Goal: Task Accomplishment & Management: Manage account settings

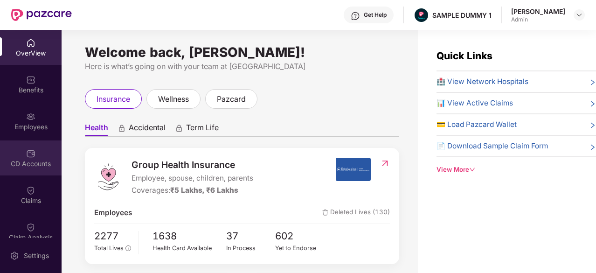
scroll to position [160, 0]
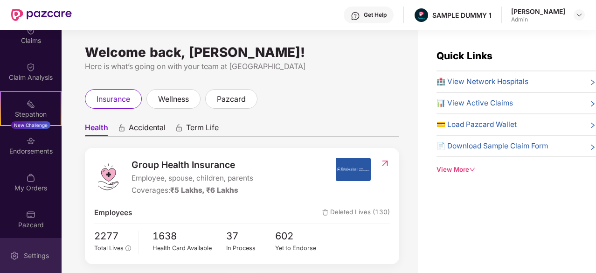
click at [45, 250] on div "Settings" at bounding box center [31, 255] width 62 height 35
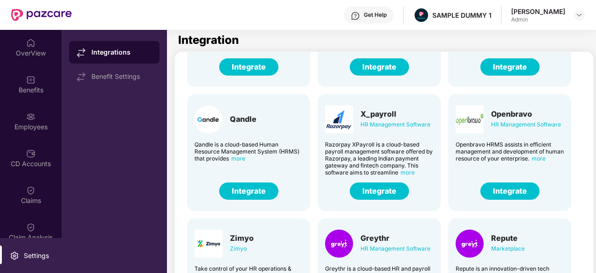
scroll to position [230, 0]
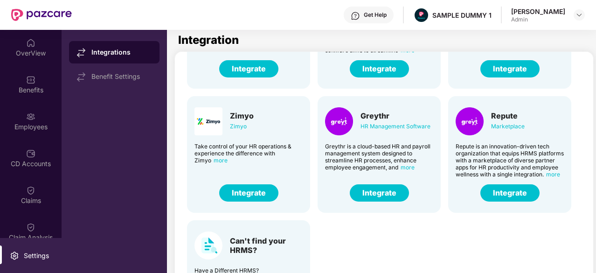
click at [298, 178] on div "[PERSON_NAME] Take control of your HR operations & experience the difference wi…" at bounding box center [248, 154] width 123 height 117
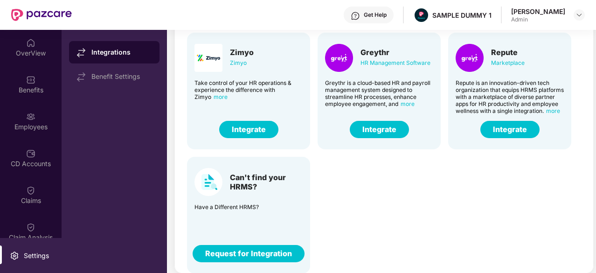
scroll to position [0, 0]
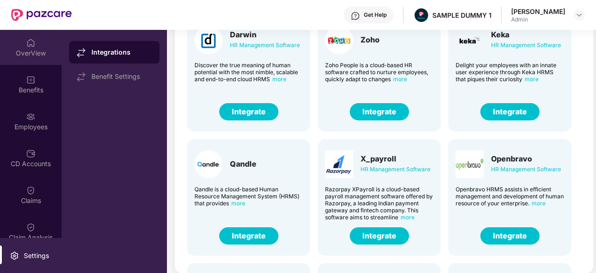
click at [17, 34] on div "OverView" at bounding box center [31, 47] width 62 height 35
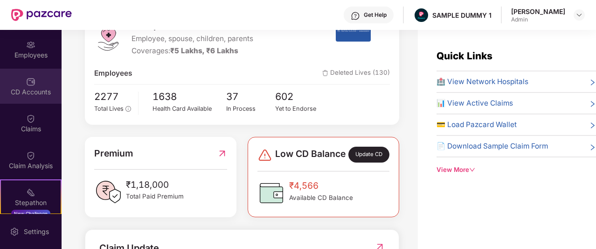
scroll to position [126, 0]
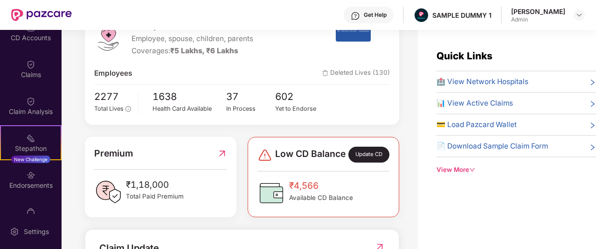
drag, startPoint x: 8, startPoint y: 147, endPoint x: 175, endPoint y: 129, distance: 168.5
click at [175, 125] on div "Group Health Insurance Employee, spouse, children, parents Coverages: ₹5 Lakhs,…" at bounding box center [242, 66] width 314 height 116
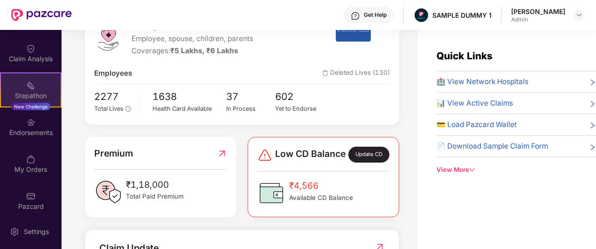
scroll to position [179, 0]
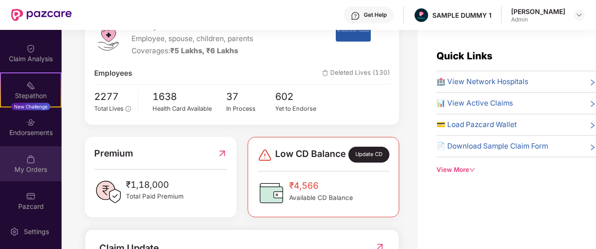
click at [28, 163] on img at bounding box center [30, 158] width 9 height 9
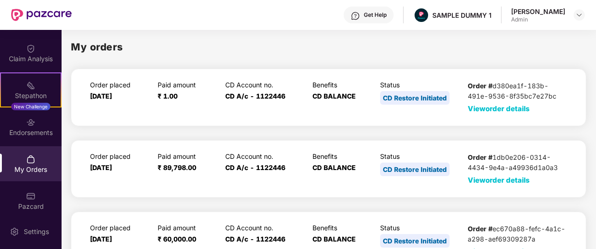
click at [477, 105] on span "View order details" at bounding box center [499, 108] width 62 height 9
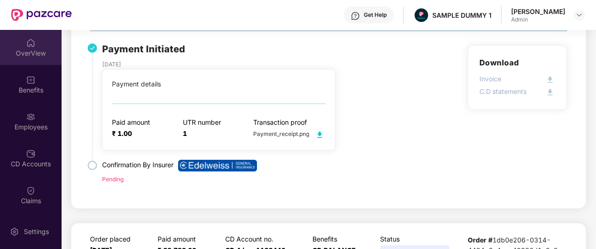
click at [38, 39] on div "OverView" at bounding box center [31, 47] width 62 height 35
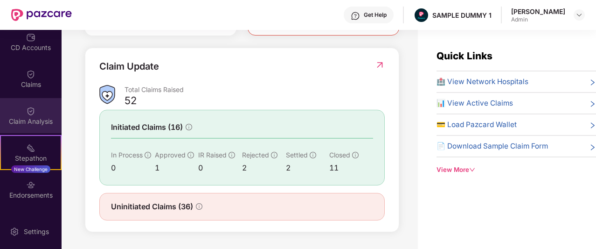
scroll to position [115, 0]
click at [29, 113] on img at bounding box center [30, 111] width 9 height 9
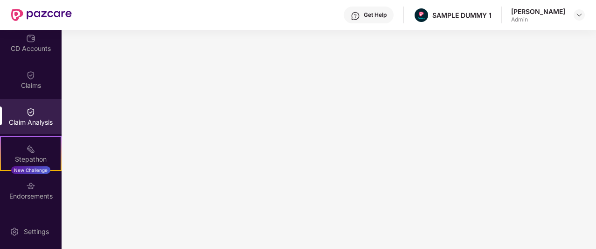
click at [360, 16] on img at bounding box center [355, 15] width 9 height 9
click at [304, 24] on div "Get Help SAMPLE DUMMY 1 Aaron Acto Admin" at bounding box center [328, 15] width 513 height 30
drag, startPoint x: 423, startPoint y: 7, endPoint x: 423, endPoint y: 22, distance: 15.4
click at [404, 22] on div at bounding box center [403, 15] width 1 height 17
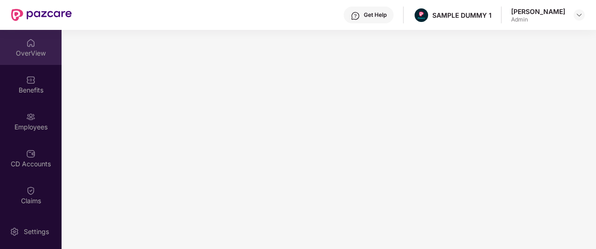
click at [46, 60] on div "OverView" at bounding box center [31, 47] width 62 height 35
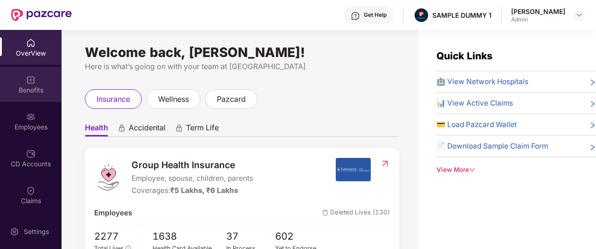
click at [26, 83] on img at bounding box center [30, 79] width 9 height 9
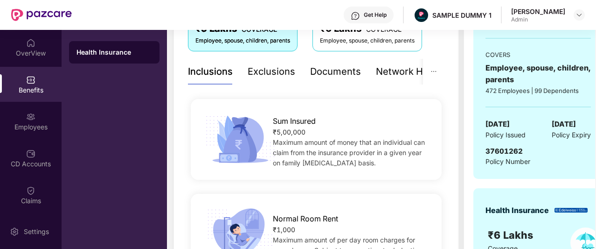
scroll to position [133, 0]
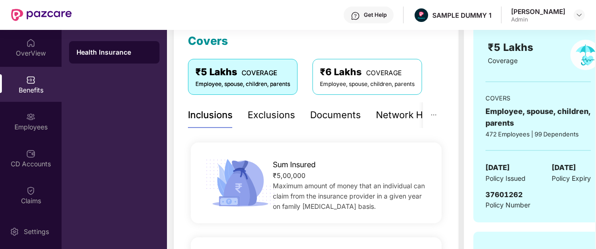
click at [259, 124] on div "Exclusions" at bounding box center [272, 115] width 48 height 26
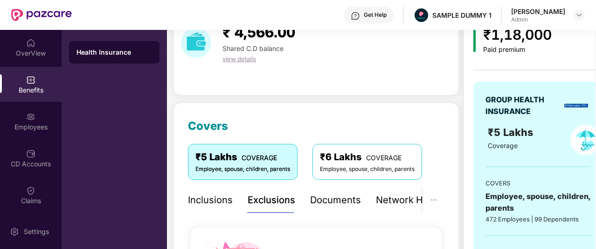
scroll to position [47, 0]
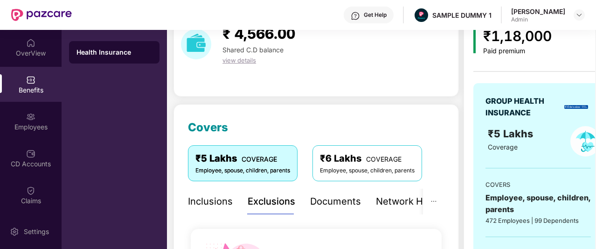
click at [211, 200] on div "Inclusions" at bounding box center [210, 201] width 45 height 14
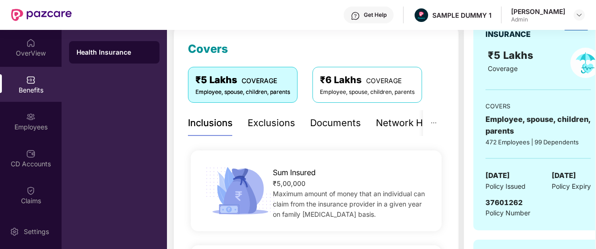
scroll to position [127, 0]
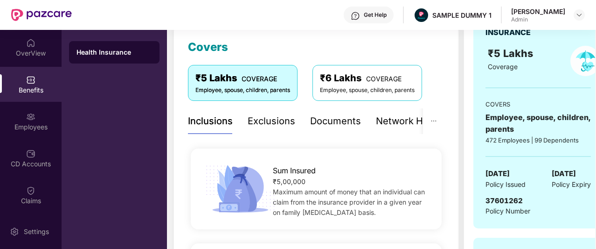
click at [331, 117] on div "Documents" at bounding box center [335, 121] width 51 height 14
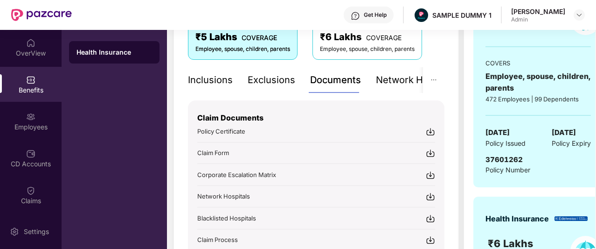
scroll to position [169, 0]
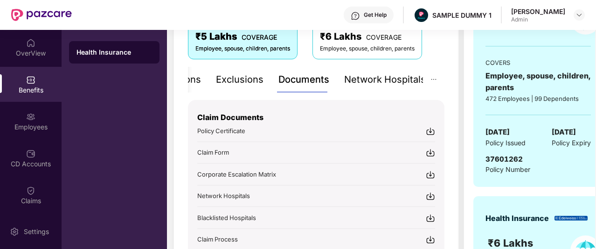
click at [383, 82] on div "Network Hospitals" at bounding box center [385, 79] width 82 height 14
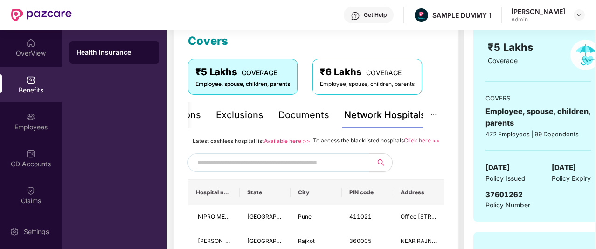
scroll to position [133, 0]
click at [438, 164] on div at bounding box center [316, 162] width 257 height 19
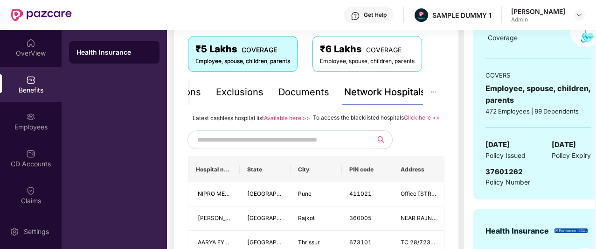
scroll to position [159, 0]
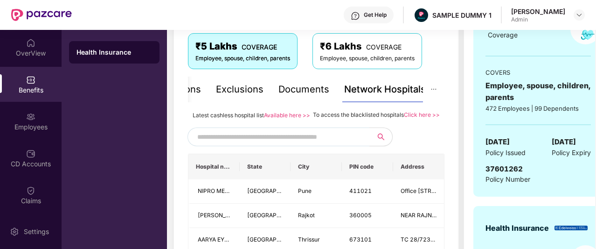
click at [333, 144] on input "text" at bounding box center [277, 137] width 160 height 14
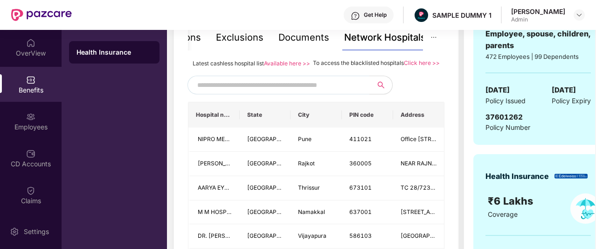
scroll to position [210, 0]
type input "*"
drag, startPoint x: 349, startPoint y: 95, endPoint x: 199, endPoint y: 94, distance: 150.7
click at [199, 92] on input "text" at bounding box center [277, 85] width 160 height 14
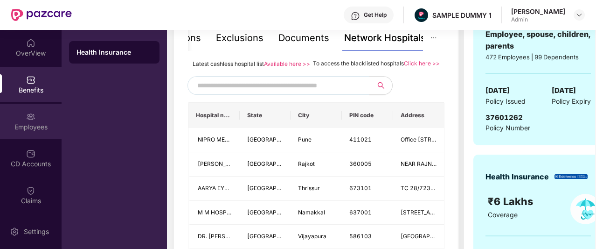
click at [22, 133] on div "Employees" at bounding box center [31, 121] width 62 height 35
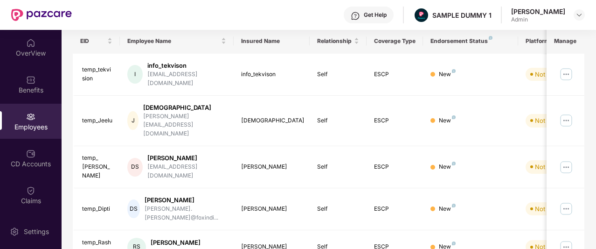
scroll to position [210, 0]
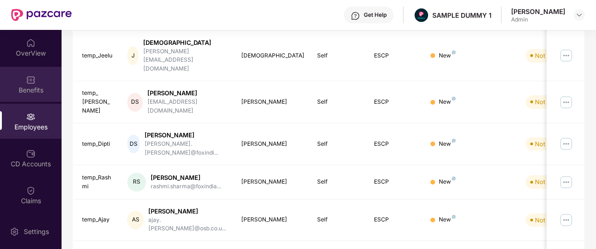
click at [40, 77] on div "Benefits" at bounding box center [31, 84] width 62 height 35
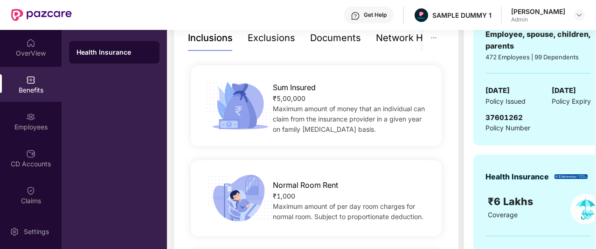
scroll to position [144, 0]
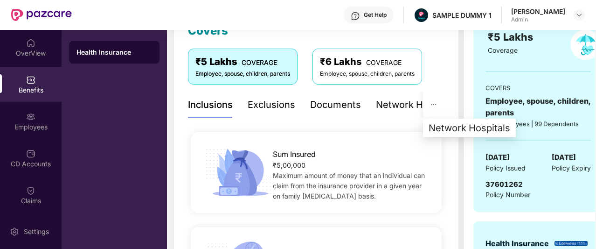
click at [433, 104] on icon "ellipsis" at bounding box center [434, 104] width 7 height 7
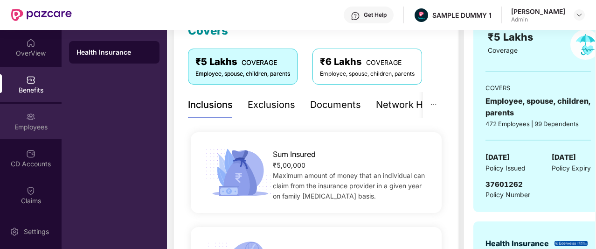
click at [23, 129] on div "Employees" at bounding box center [31, 126] width 62 height 9
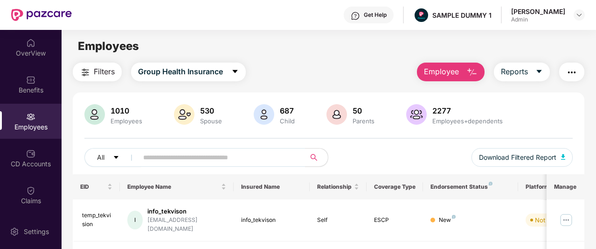
click at [448, 70] on span "Employee" at bounding box center [441, 72] width 35 height 12
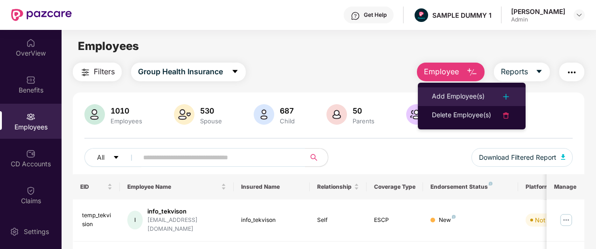
click at [453, 96] on div "Add Employee(s)" at bounding box center [458, 96] width 53 height 11
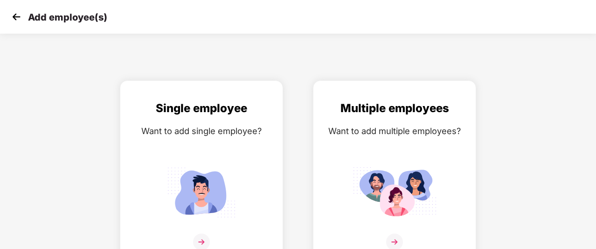
scroll to position [15, 0]
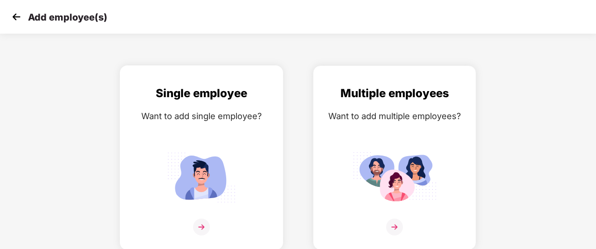
click at [188, 127] on div "Single employee Want to add single employee?" at bounding box center [202, 165] width 144 height 162
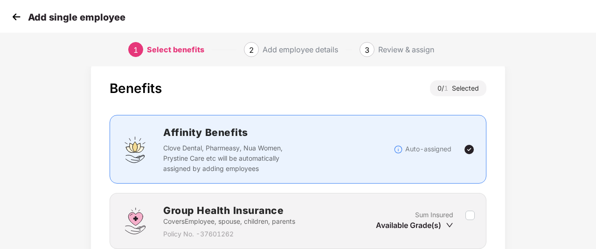
scroll to position [79, 0]
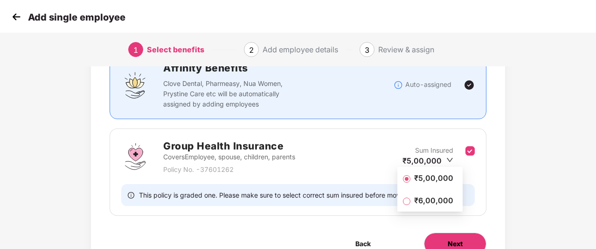
click at [446, 236] on button "Next" at bounding box center [455, 243] width 63 height 22
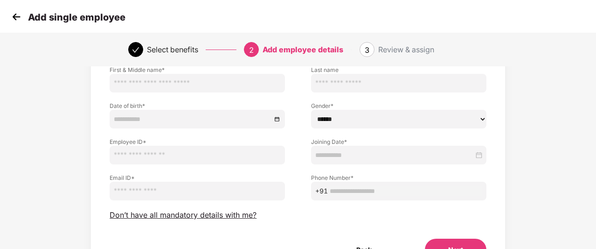
scroll to position [72, 0]
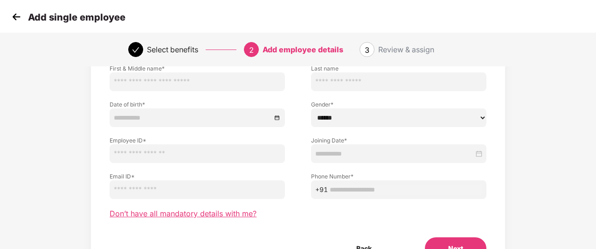
click at [230, 213] on span "Don’t have all mandatory details with me?" at bounding box center [183, 214] width 147 height 10
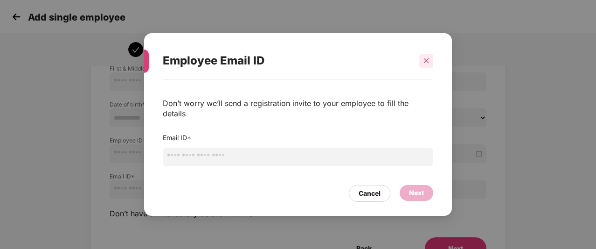
click at [419, 68] on div at bounding box center [426, 61] width 14 height 14
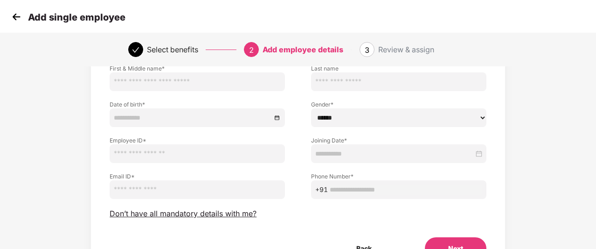
click at [9, 20] on img at bounding box center [16, 17] width 14 height 14
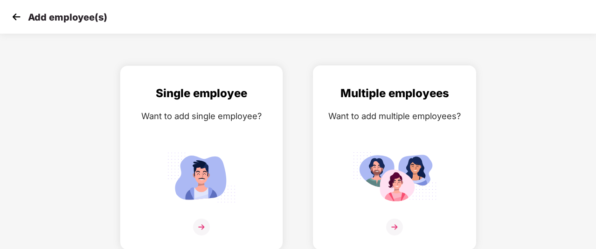
click at [343, 101] on div "Multiple employees" at bounding box center [395, 93] width 144 height 18
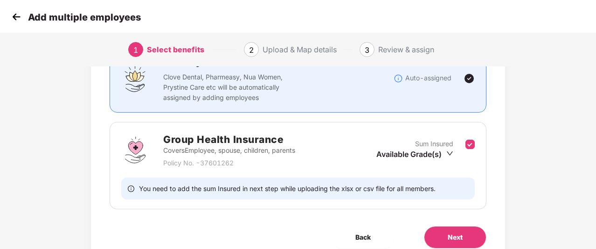
scroll to position [104, 0]
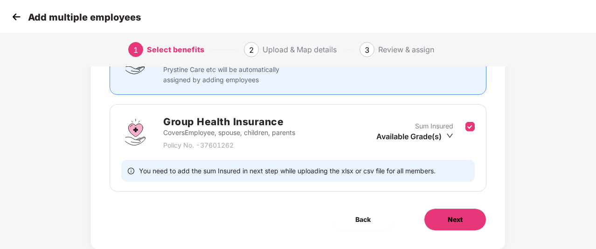
click at [449, 221] on span "Next" at bounding box center [455, 219] width 15 height 10
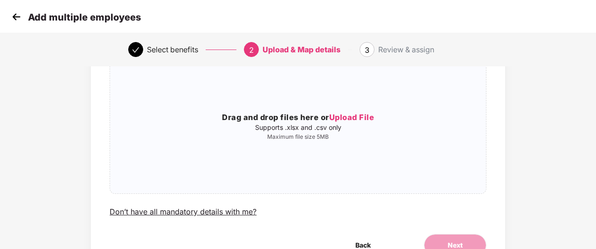
scroll to position [80, 0]
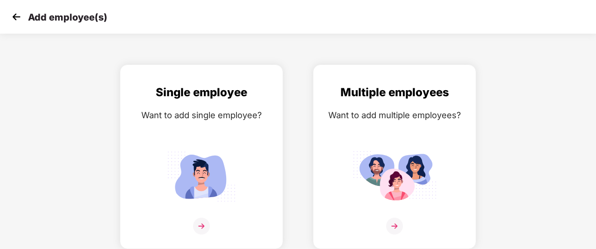
scroll to position [15, 0]
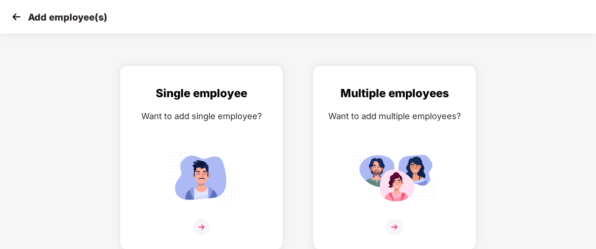
click at [18, 17] on img at bounding box center [16, 17] width 14 height 14
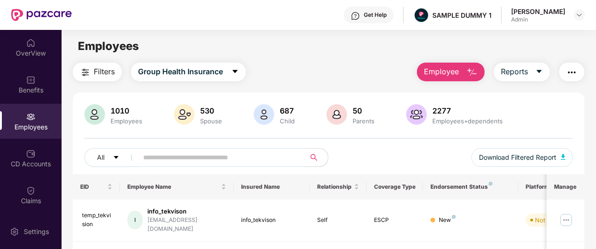
scroll to position [7, 0]
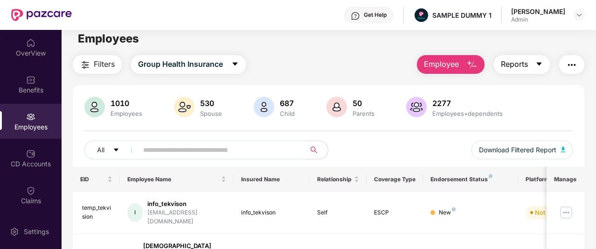
click at [524, 67] on span "Reports" at bounding box center [514, 64] width 27 height 12
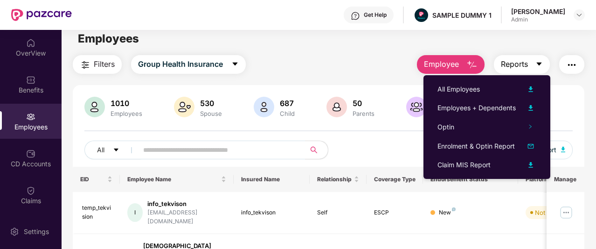
click at [535, 65] on button "Reports" at bounding box center [522, 64] width 56 height 19
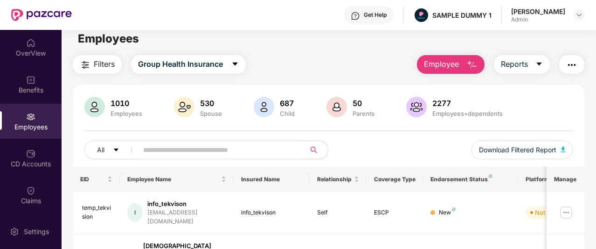
click at [579, 63] on button "button" at bounding box center [571, 64] width 25 height 19
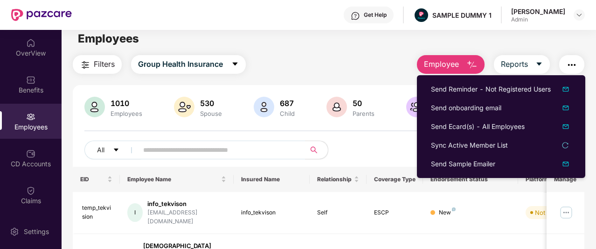
click at [564, 67] on button "button" at bounding box center [571, 64] width 25 height 19
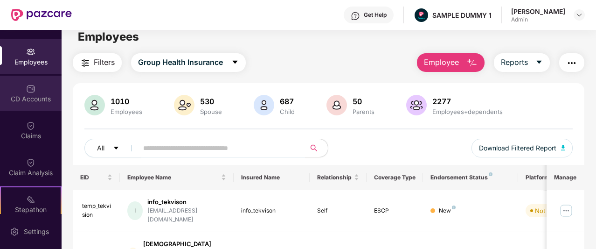
scroll to position [72, 0]
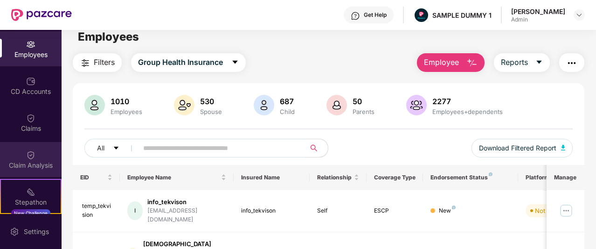
click at [37, 152] on div "Claim Analysis" at bounding box center [31, 159] width 62 height 35
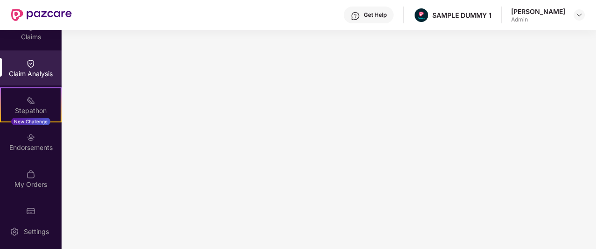
scroll to position [164, 0]
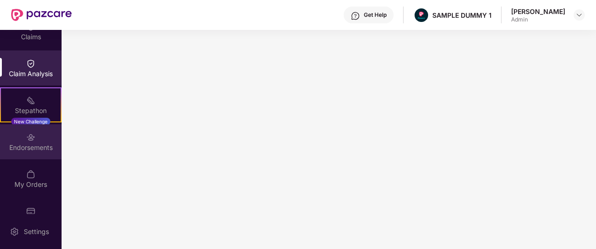
click at [39, 144] on div "Endorsements" at bounding box center [31, 147] width 62 height 9
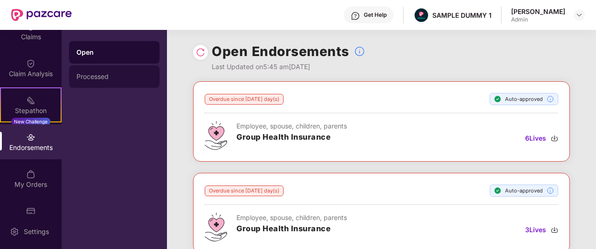
click at [137, 76] on div "Processed" at bounding box center [115, 76] width 76 height 7
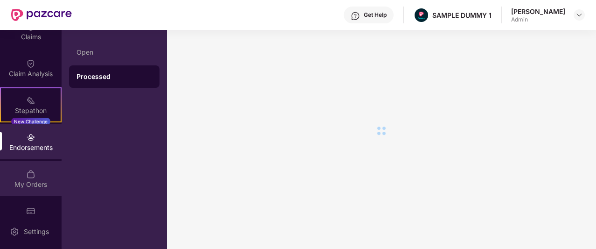
click at [37, 183] on div "My Orders" at bounding box center [31, 184] width 62 height 9
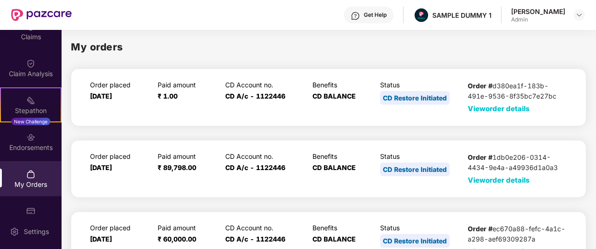
click at [495, 111] on span "View order details" at bounding box center [499, 108] width 62 height 9
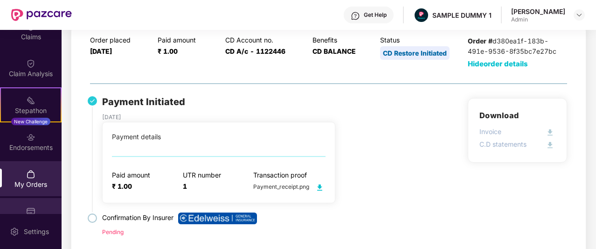
scroll to position [184, 0]
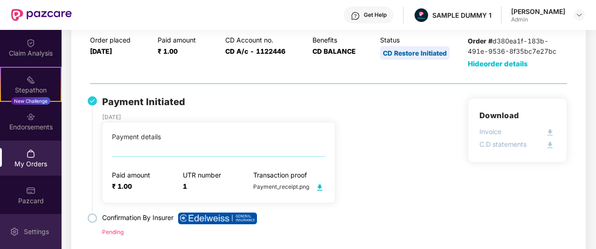
click at [34, 224] on div "Settings" at bounding box center [31, 231] width 62 height 35
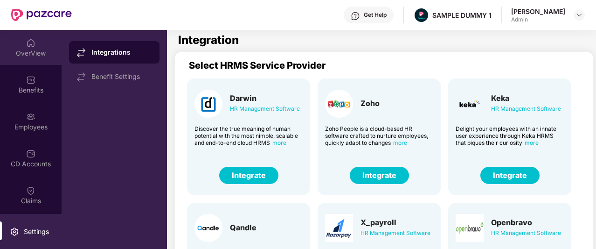
click at [21, 42] on div "OverView" at bounding box center [31, 47] width 62 height 35
